Goal: Task Accomplishment & Management: Use online tool/utility

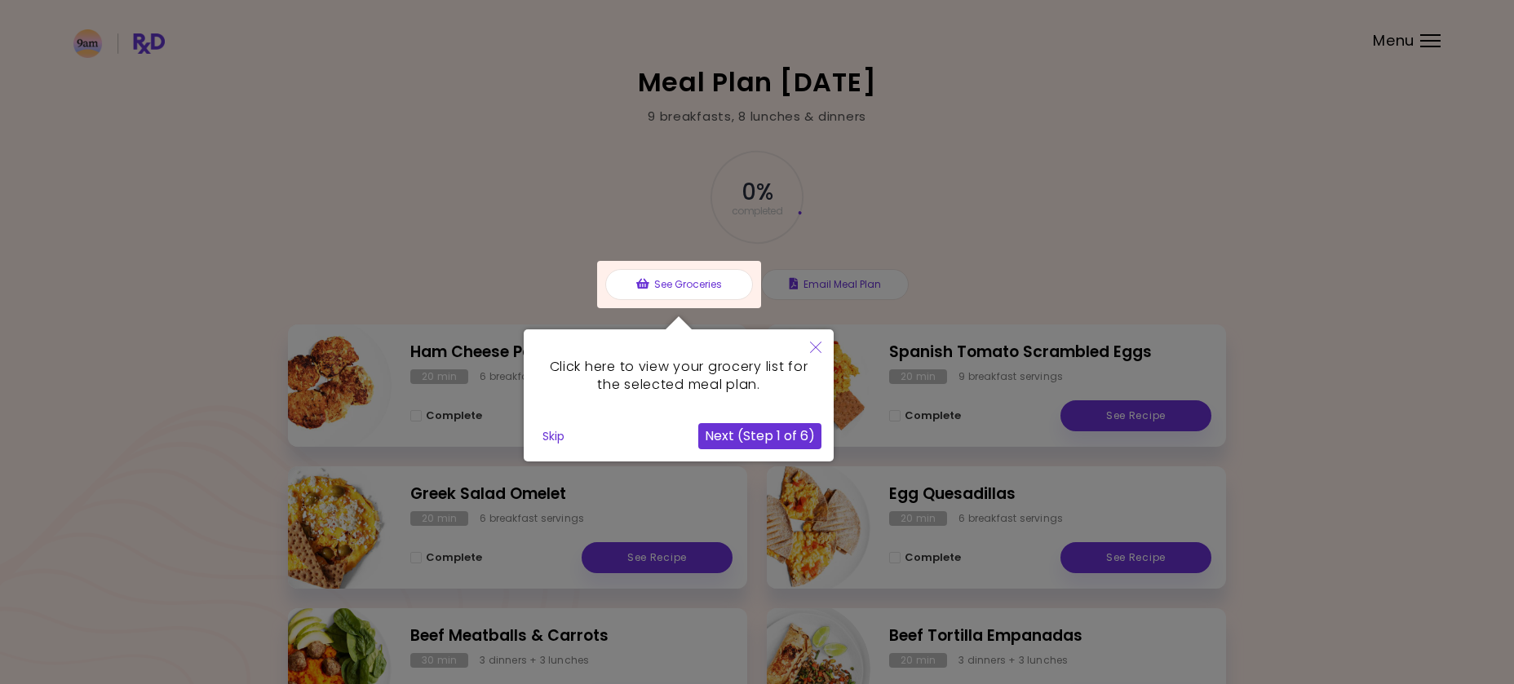
click at [765, 427] on button "Next (Step 1 of 6)" at bounding box center [759, 436] width 123 height 26
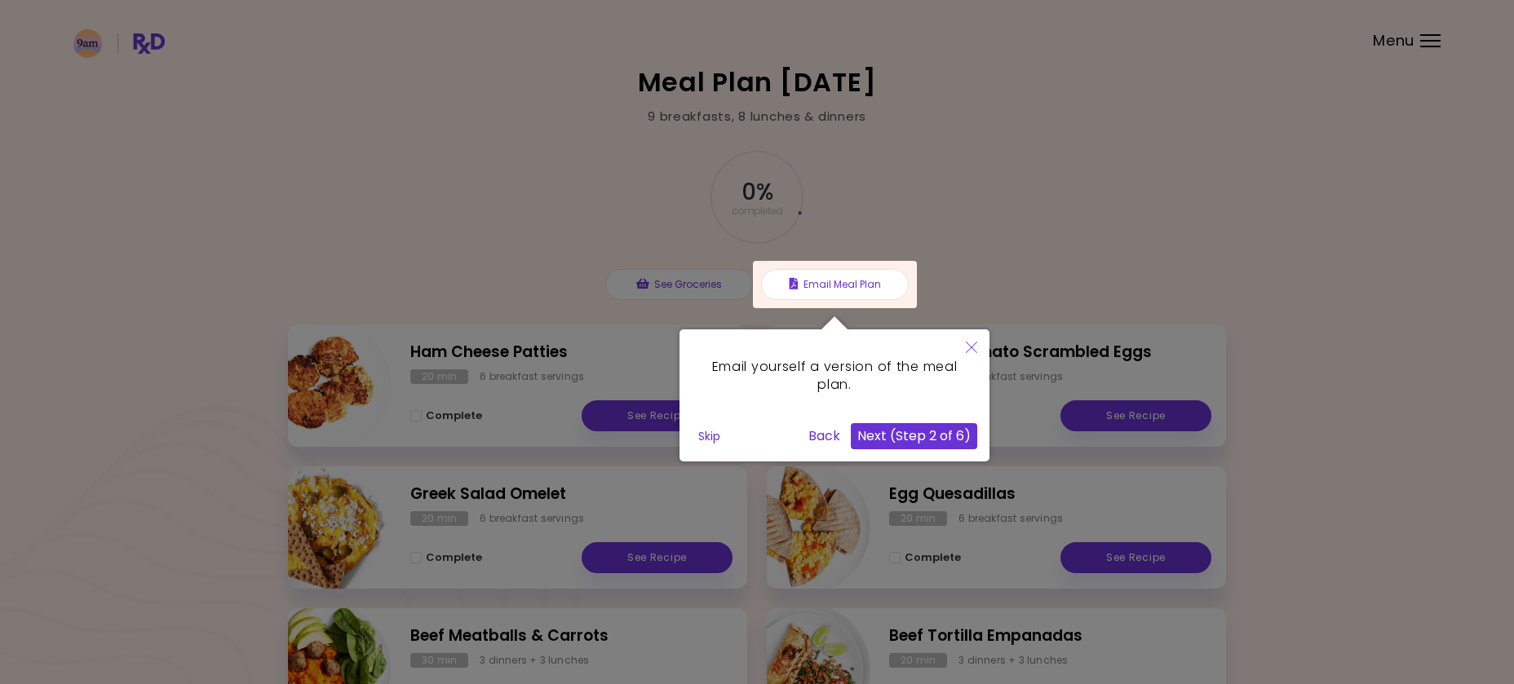
click at [910, 429] on button "Next (Step 2 of 6)" at bounding box center [914, 436] width 126 height 26
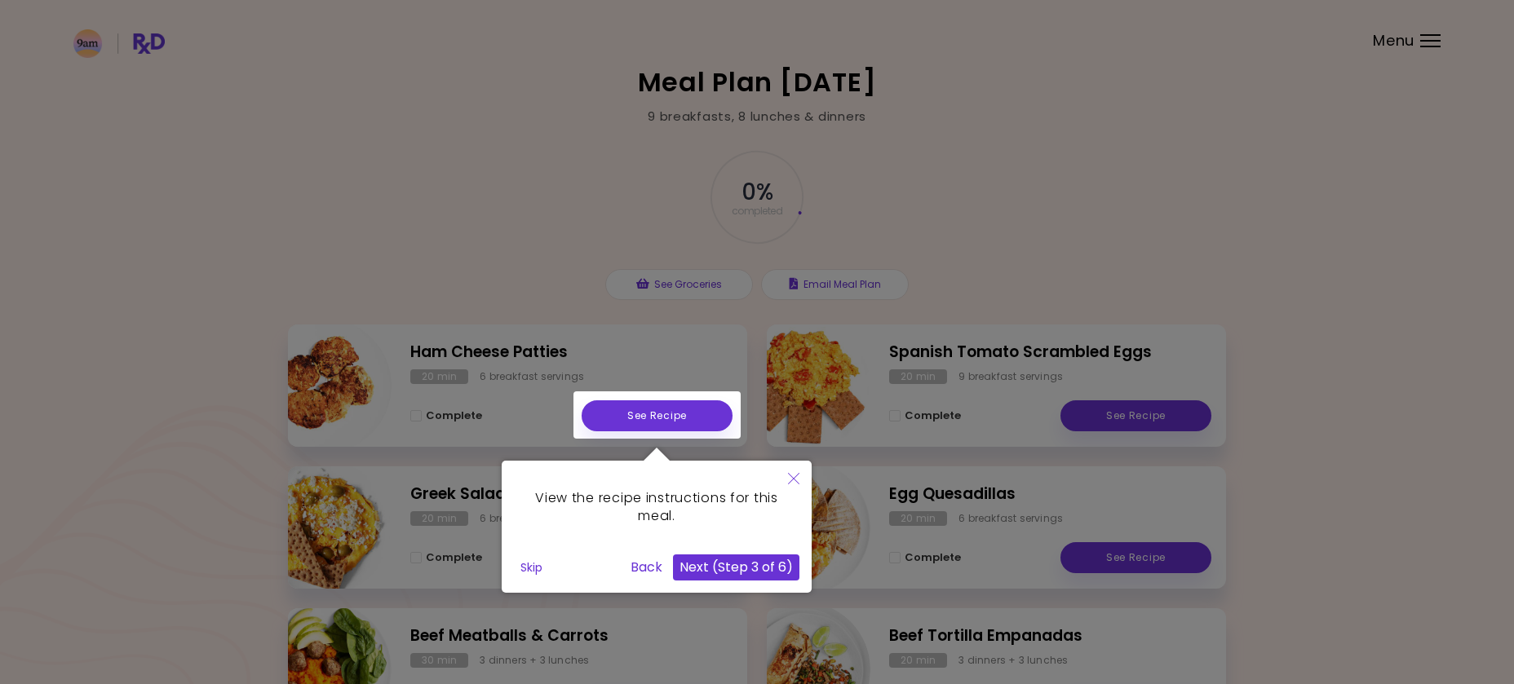
click at [768, 563] on button "Next (Step 3 of 6)" at bounding box center [736, 568] width 126 height 26
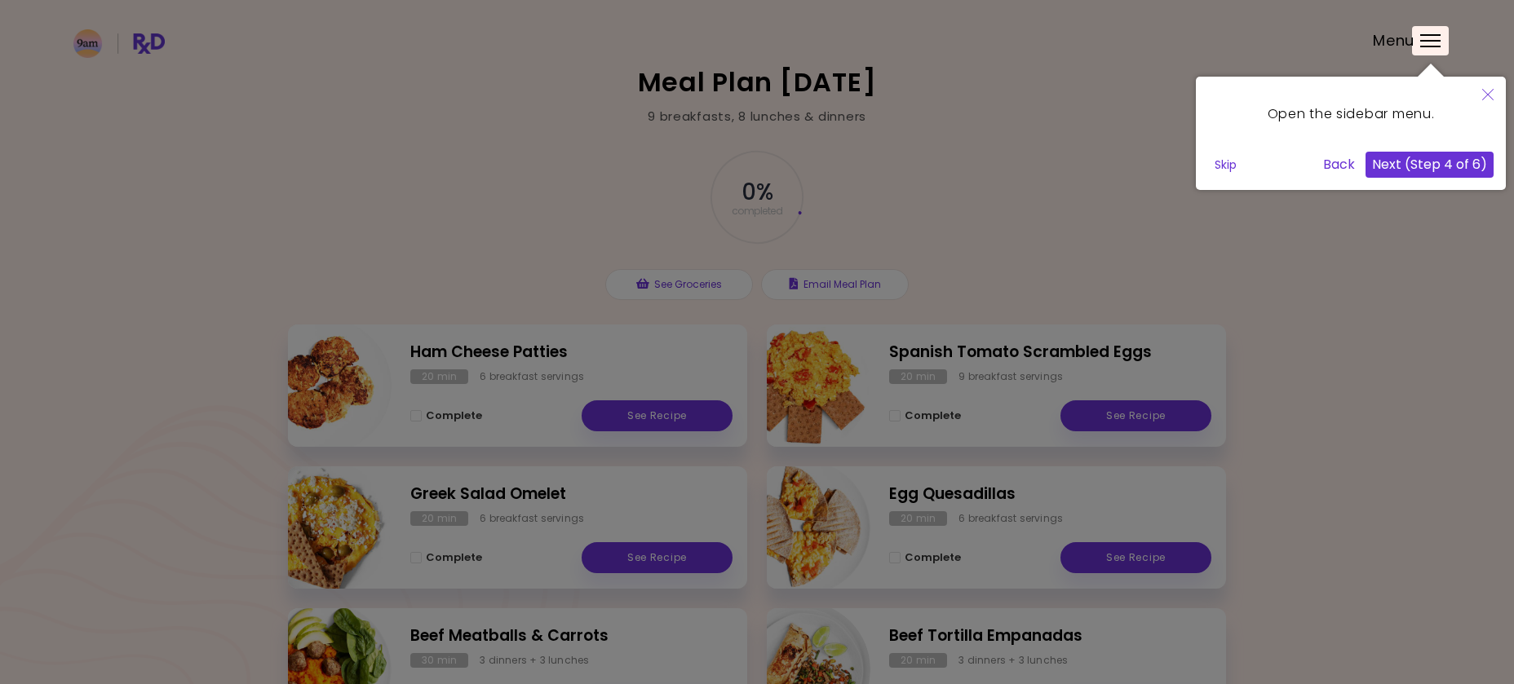
click at [1405, 170] on button "Next (Step 4 of 6)" at bounding box center [1429, 165] width 128 height 26
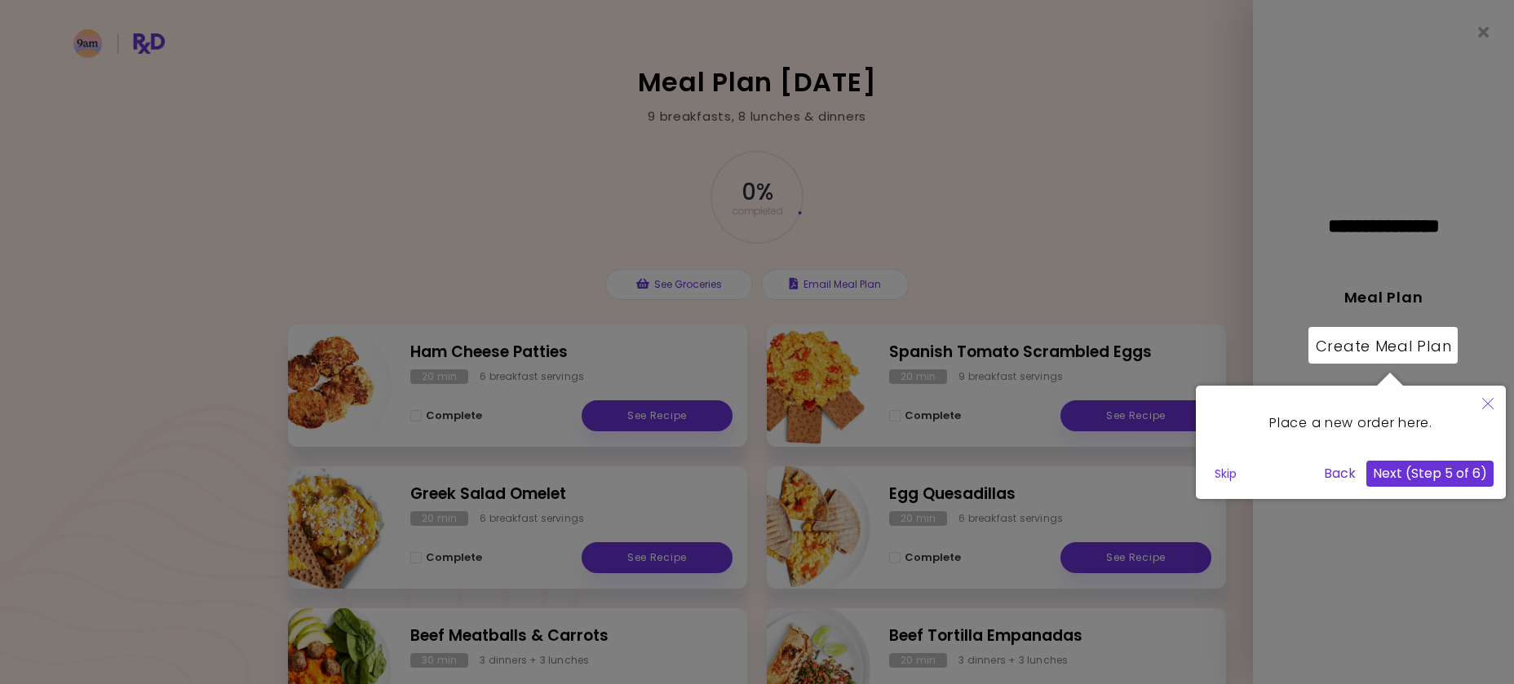
click at [1439, 471] on button "Next (Step 5 of 6)" at bounding box center [1429, 474] width 127 height 26
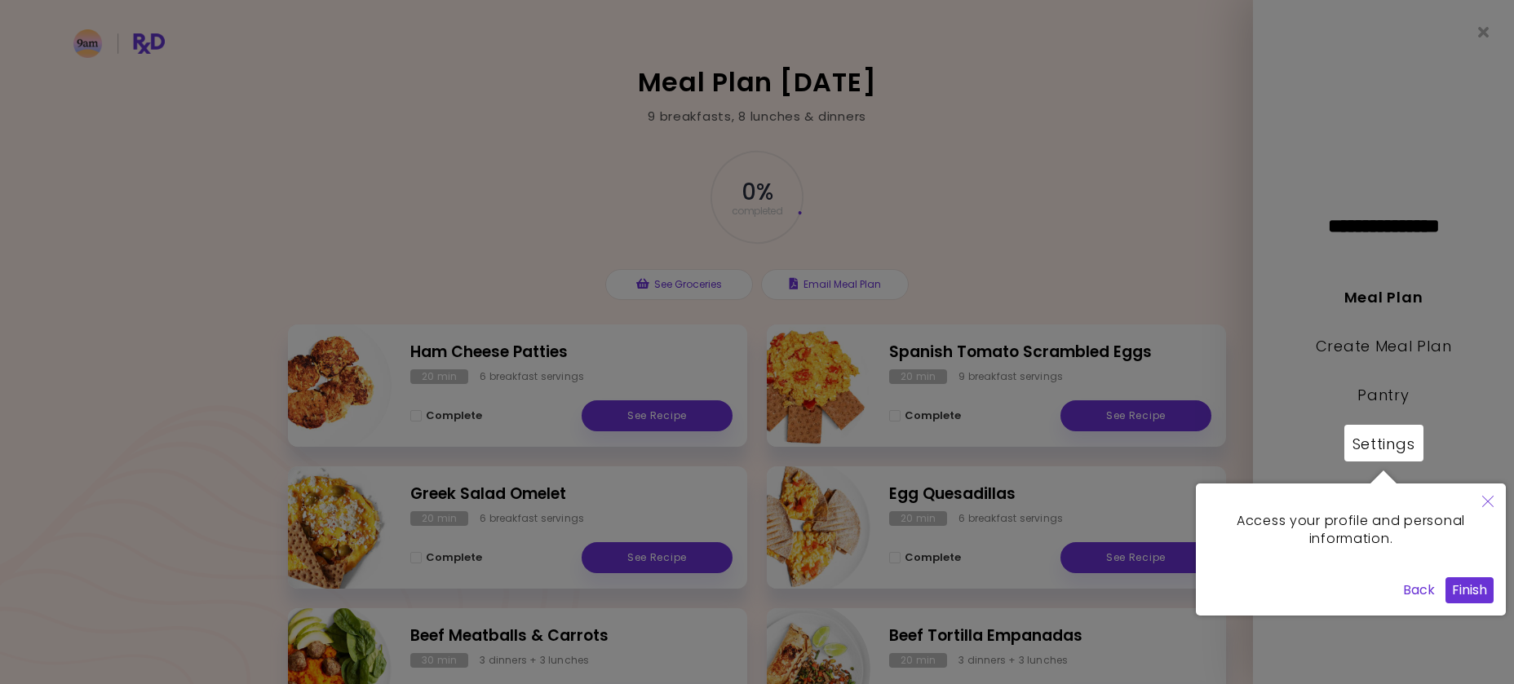
click at [1484, 593] on button "Finish" at bounding box center [1469, 590] width 48 height 26
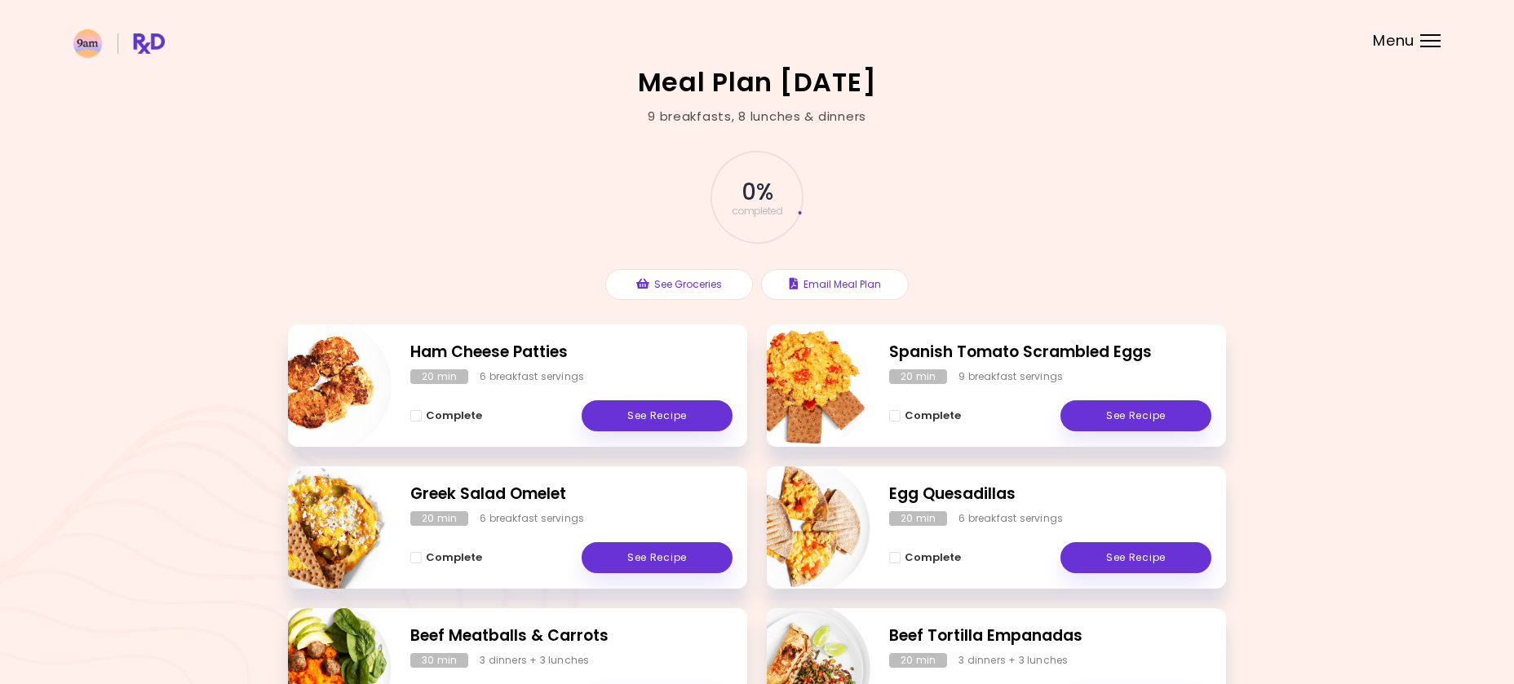
click at [1410, 34] on span "Menu" at bounding box center [1394, 40] width 42 height 15
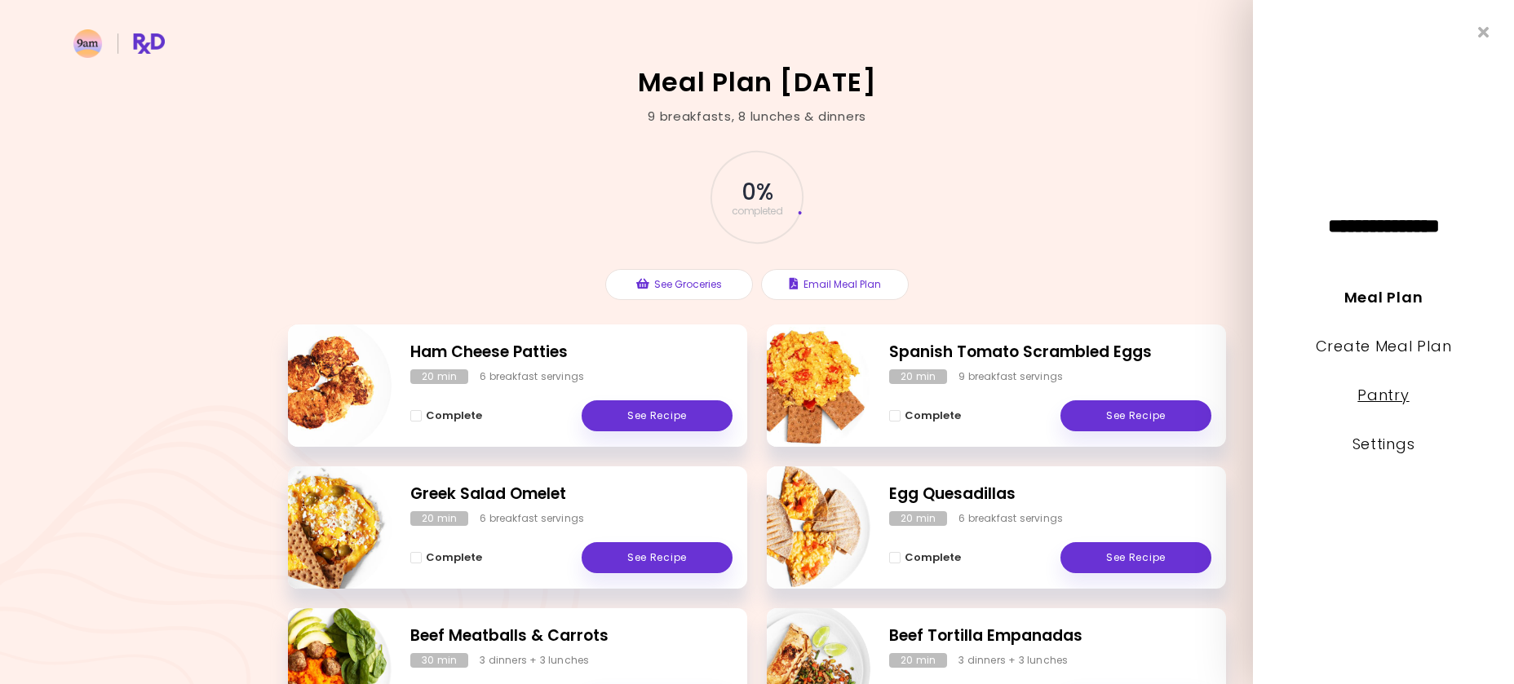
click at [1397, 401] on link "Pantry" at bounding box center [1382, 395] width 51 height 20
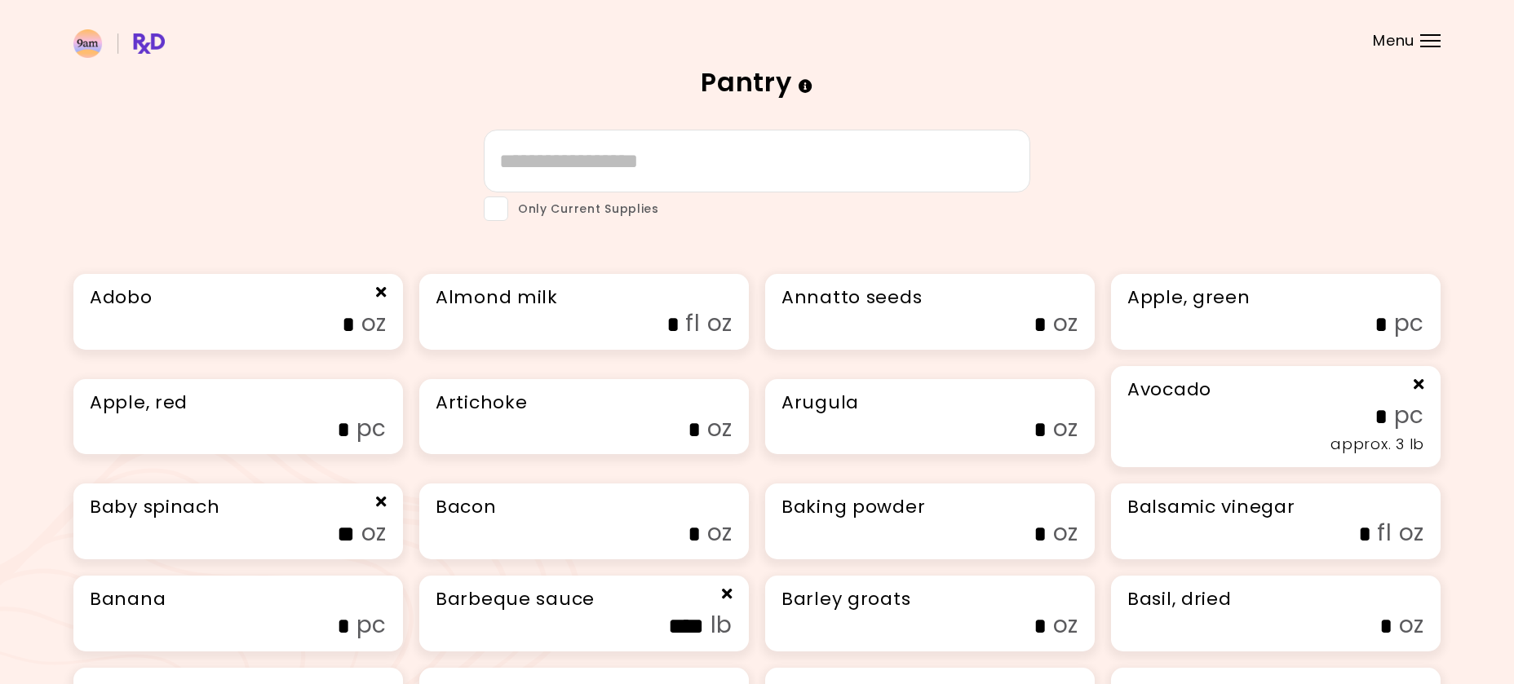
click at [1439, 31] on header at bounding box center [757, 32] width 1514 height 65
